Goal: Find specific page/section: Find specific page/section

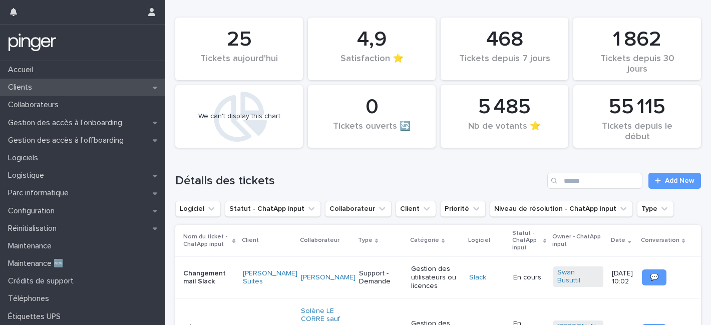
click at [64, 89] on div "Clients" at bounding box center [82, 88] width 165 height 18
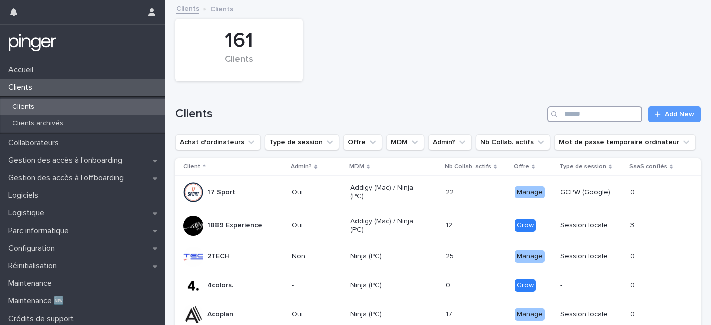
click at [587, 114] on input "Search" at bounding box center [594, 114] width 95 height 16
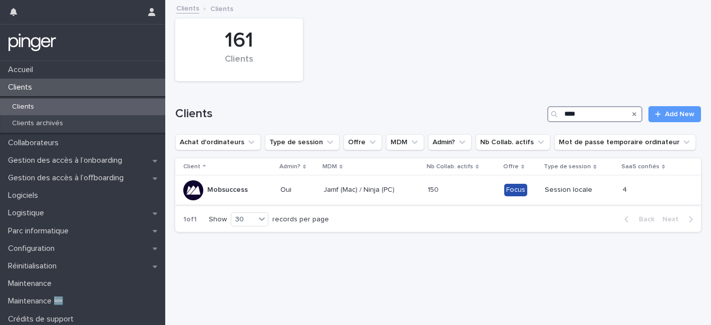
type input "****"
click at [445, 195] on div "150 150" at bounding box center [461, 190] width 69 height 17
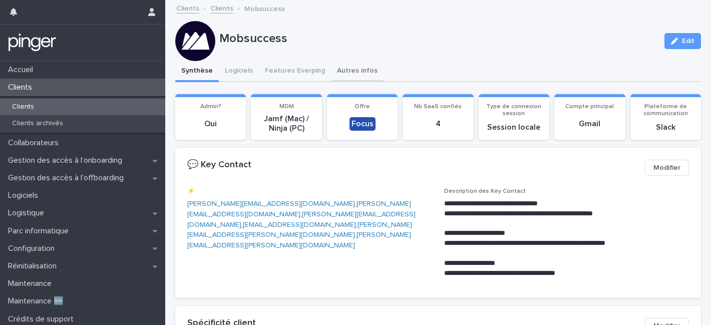
click at [350, 73] on button "Autres infos" at bounding box center [357, 71] width 53 height 21
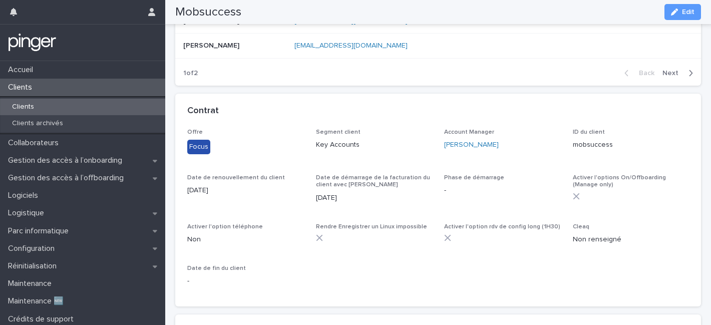
scroll to position [353, 0]
